Goal: Check status: Check status

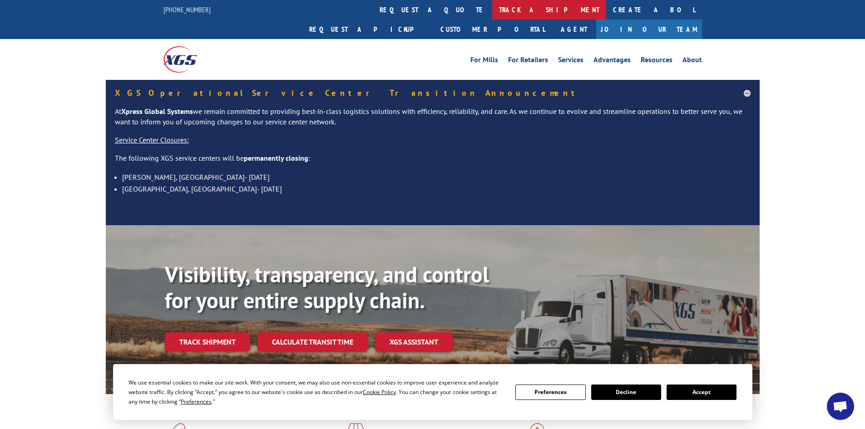
click at [492, 7] on link "track a shipment" at bounding box center [549, 10] width 114 height 20
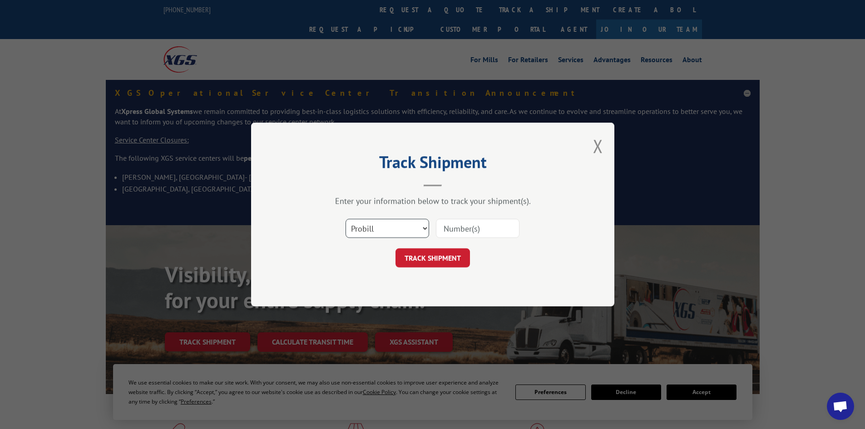
click at [393, 227] on select "Select category... Probill BOL PO" at bounding box center [388, 228] width 84 height 19
select select "bol"
click at [346, 219] on select "Select category... Probill BOL PO" at bounding box center [388, 228] width 84 height 19
click at [470, 231] on input at bounding box center [478, 228] width 84 height 19
paste input "439666"
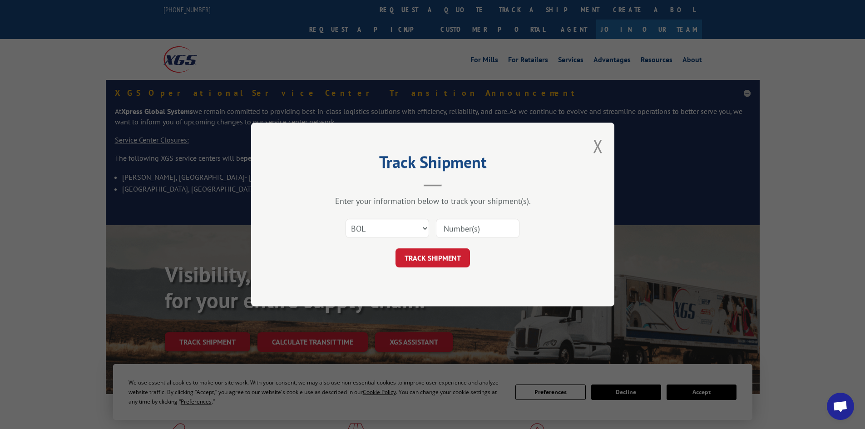
type input "439666"
click button "TRACK SHIPMENT" at bounding box center [433, 257] width 74 height 19
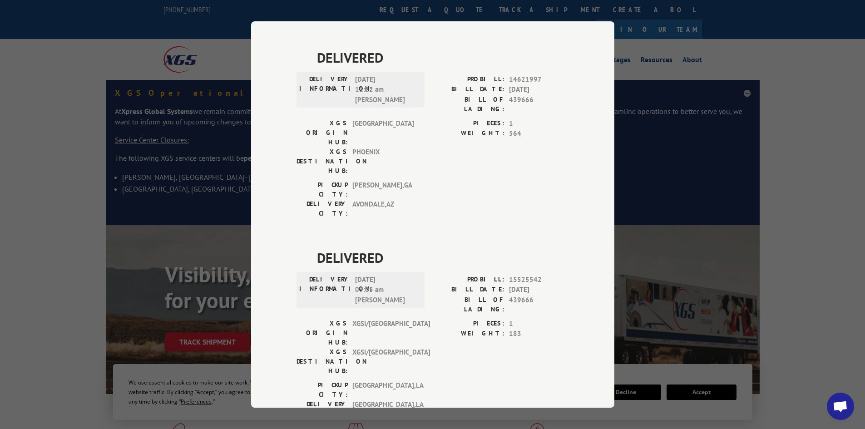
scroll to position [1055, 0]
